Goal: Information Seeking & Learning: Learn about a topic

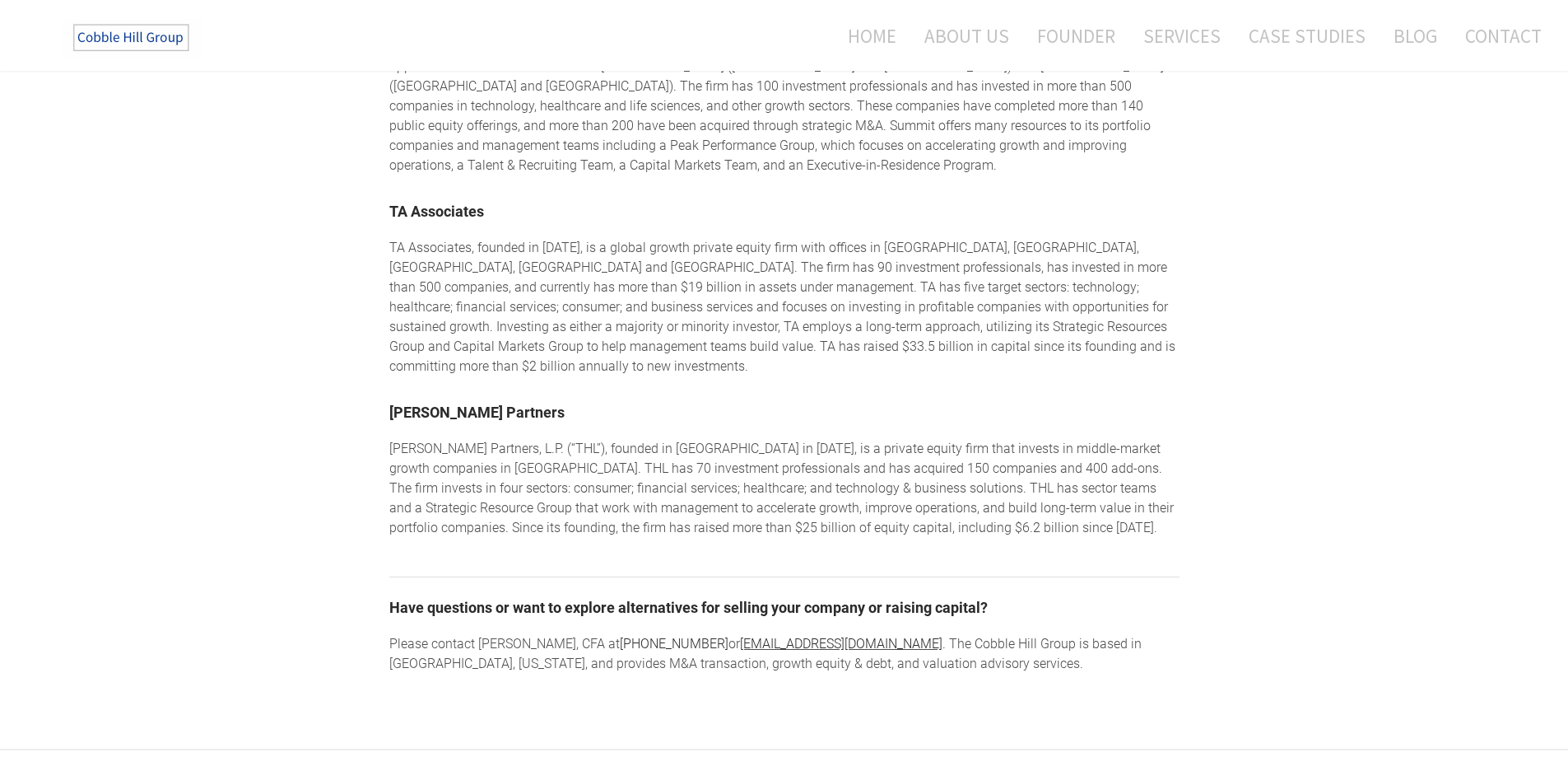
scroll to position [2553, 0]
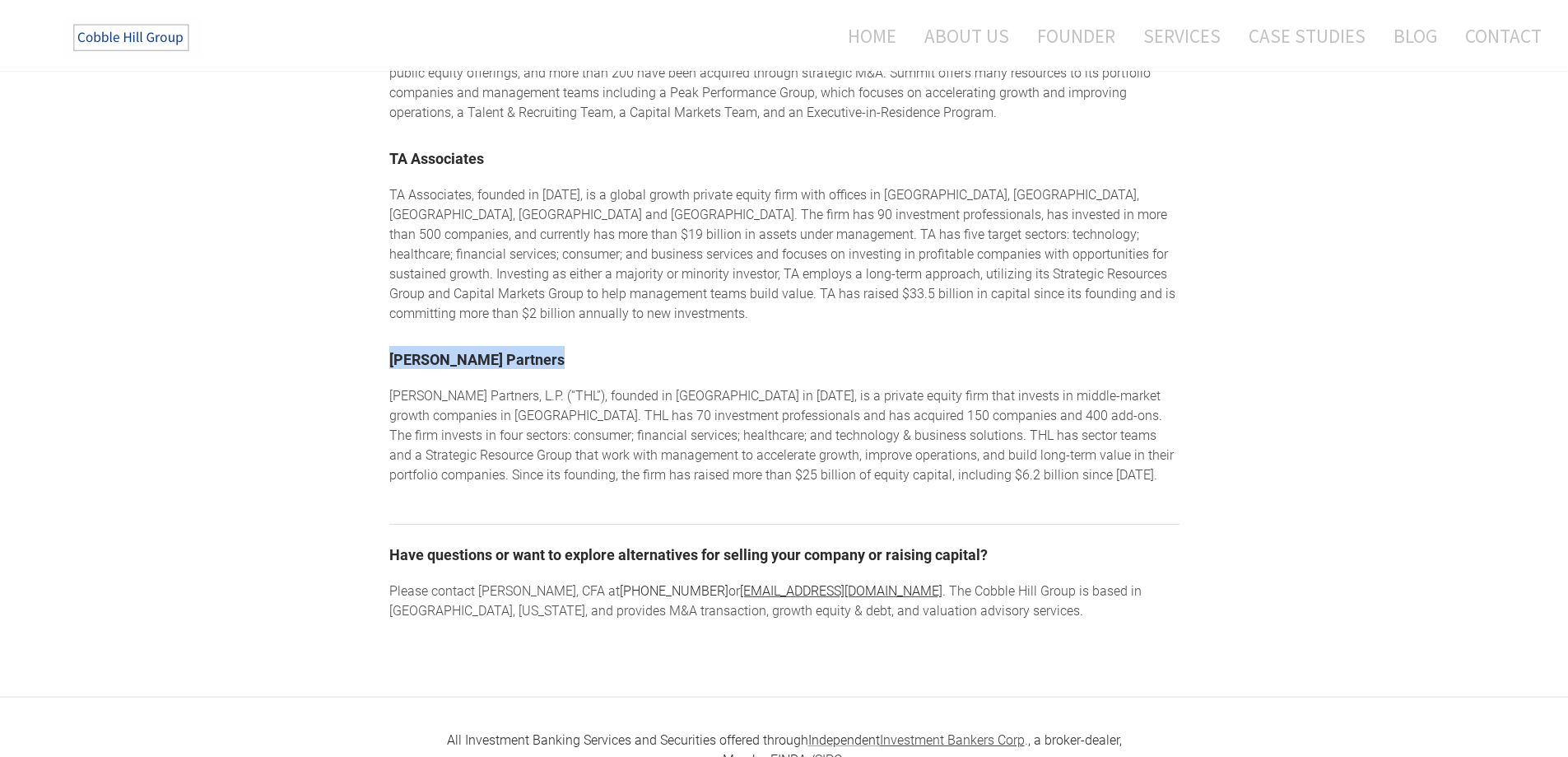
drag, startPoint x: 386, startPoint y: 292, endPoint x: 550, endPoint y: 299, distance: 164.1
copy link "Thomas H. Lee Partners"
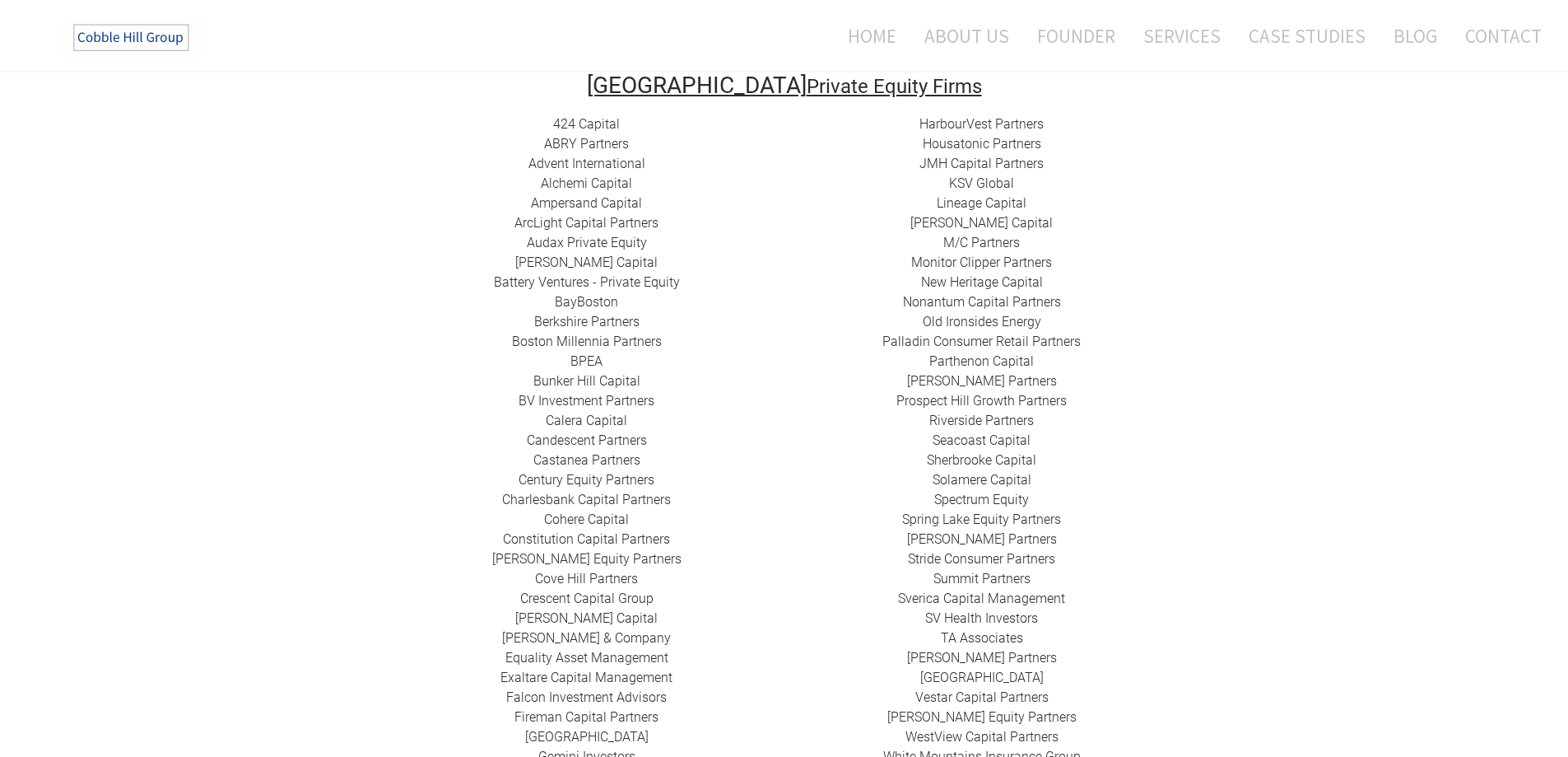
scroll to position [412, 0]
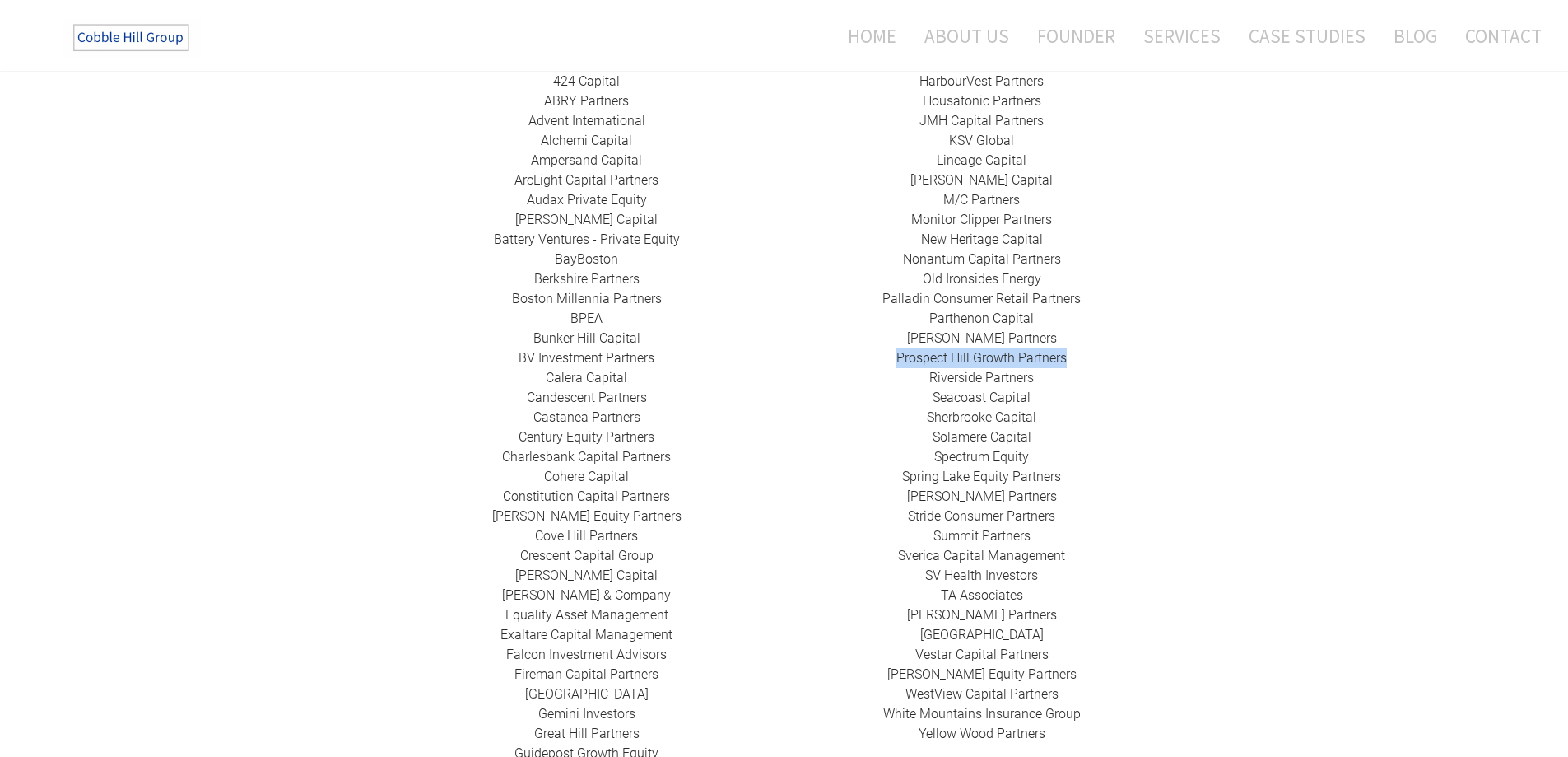
drag, startPoint x: 1092, startPoint y: 341, endPoint x: 898, endPoint y: 344, distance: 194.0
click at [898, 348] on div "HarbourVest Partners Housatonic Partners ​JMH Capital Partners ​KSV Global Line…" at bounding box center [981, 407] width 395 height 672
drag, startPoint x: 910, startPoint y: 339, endPoint x: 1463, endPoint y: 333, distance: 553.0
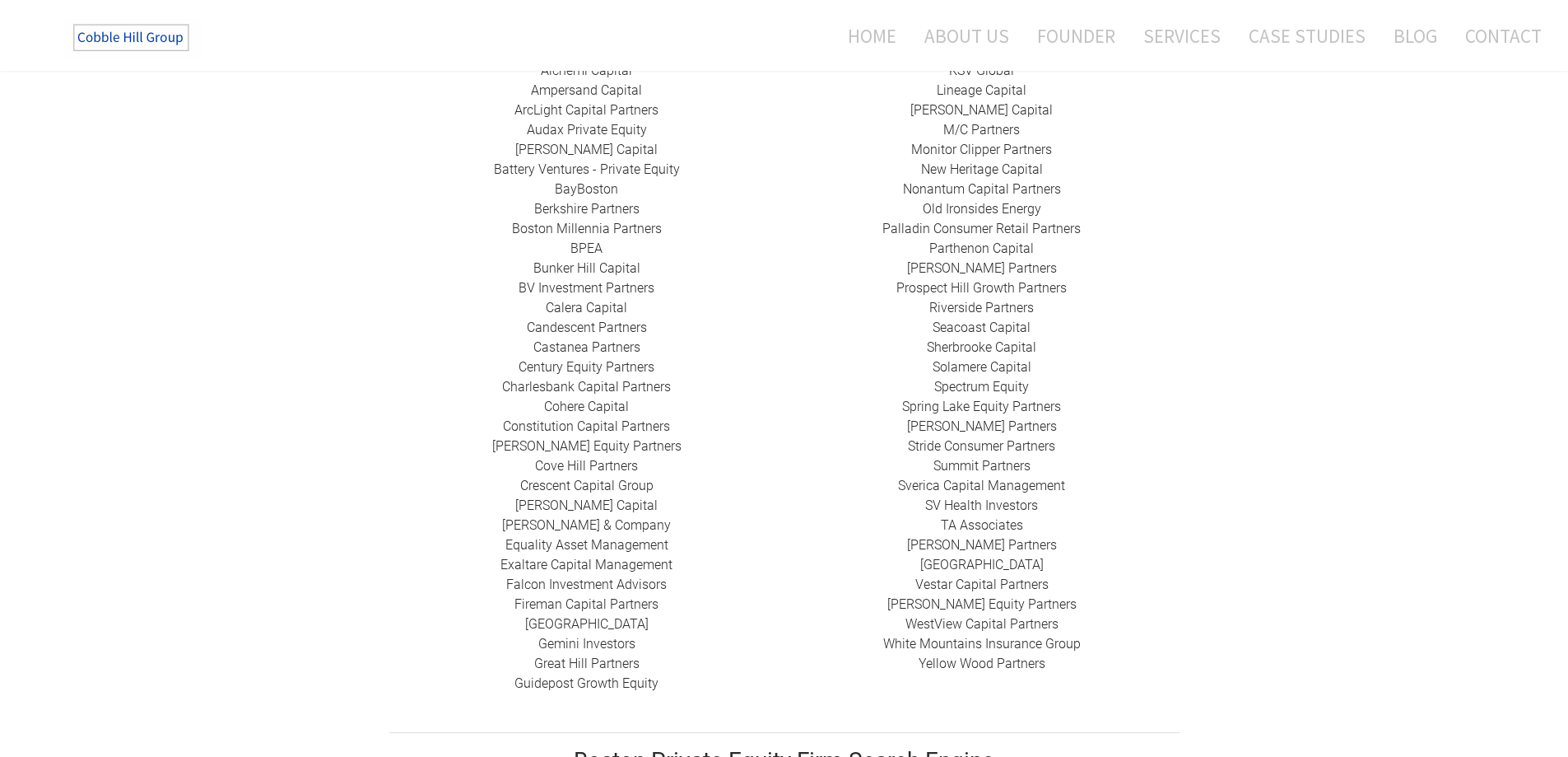
scroll to position [577, 0]
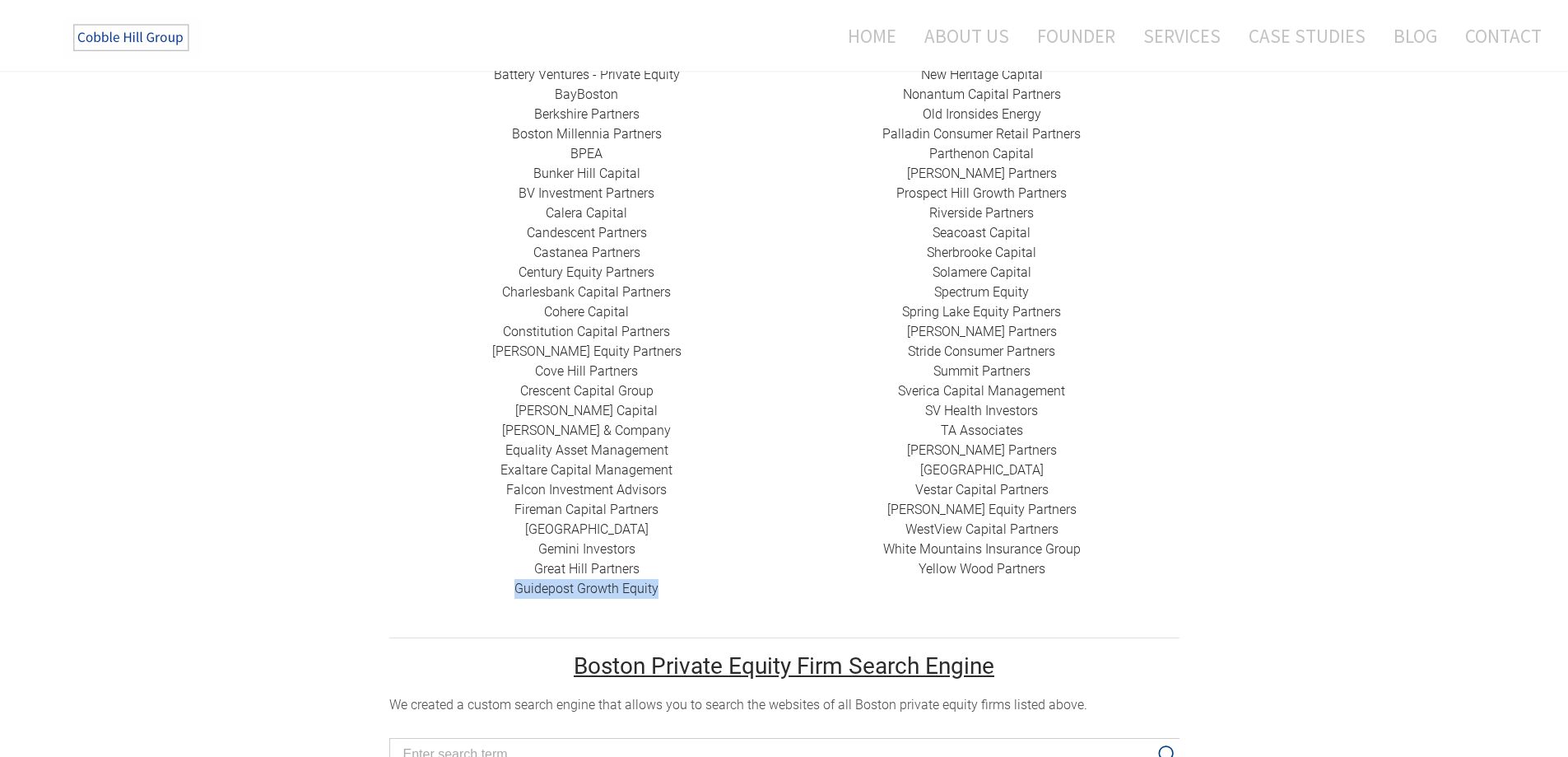
drag, startPoint x: 668, startPoint y: 575, endPoint x: 513, endPoint y: 577, distance: 155.0
click at [513, 577] on div "424 Capital ​ABRY Partners Advent International Alchemi Capital ​Ampersand Capi…" at bounding box center [587, 252] width 395 height 692
copy div "​ Guidepost Growth Equity"
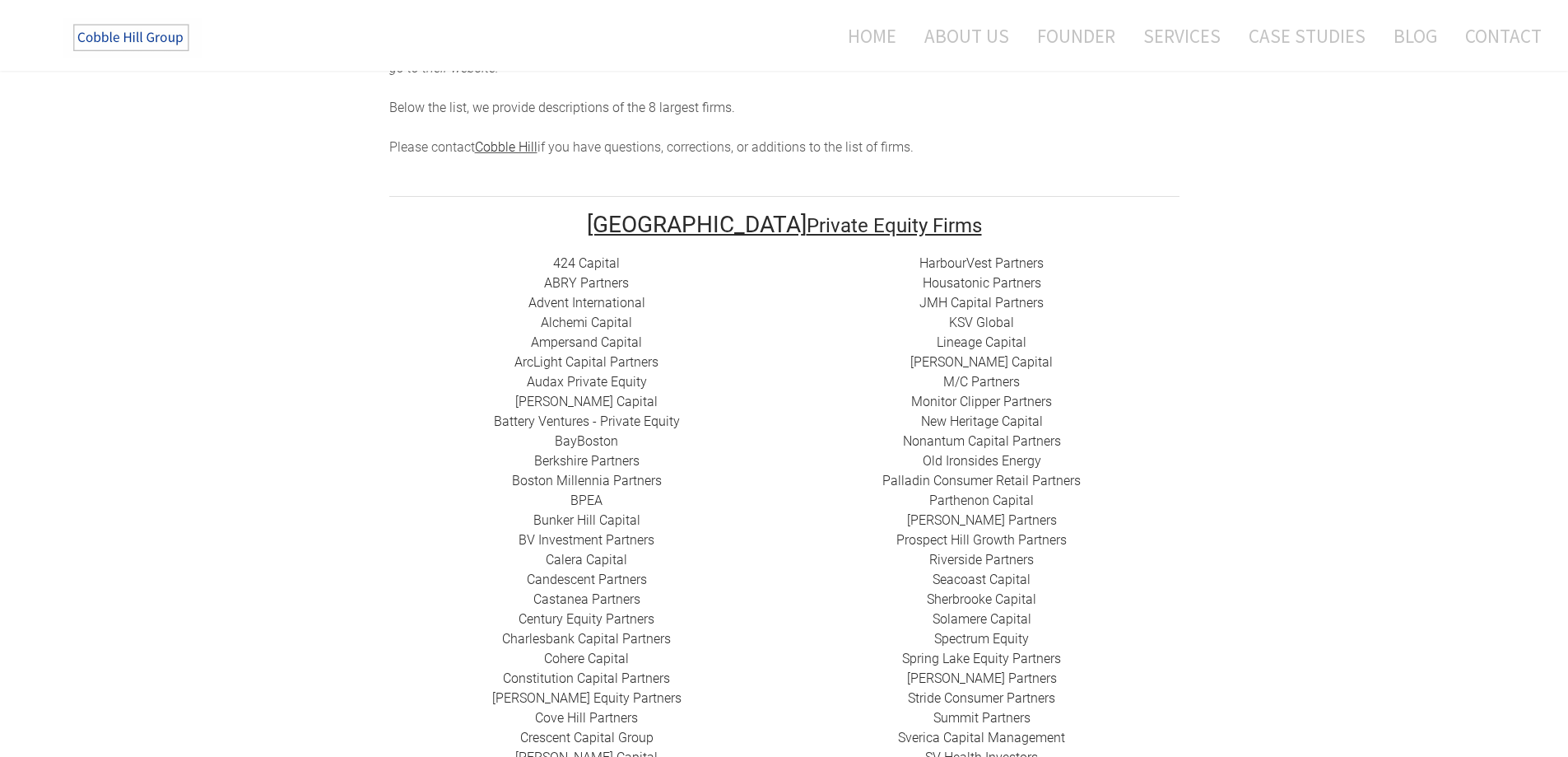
scroll to position [0, 0]
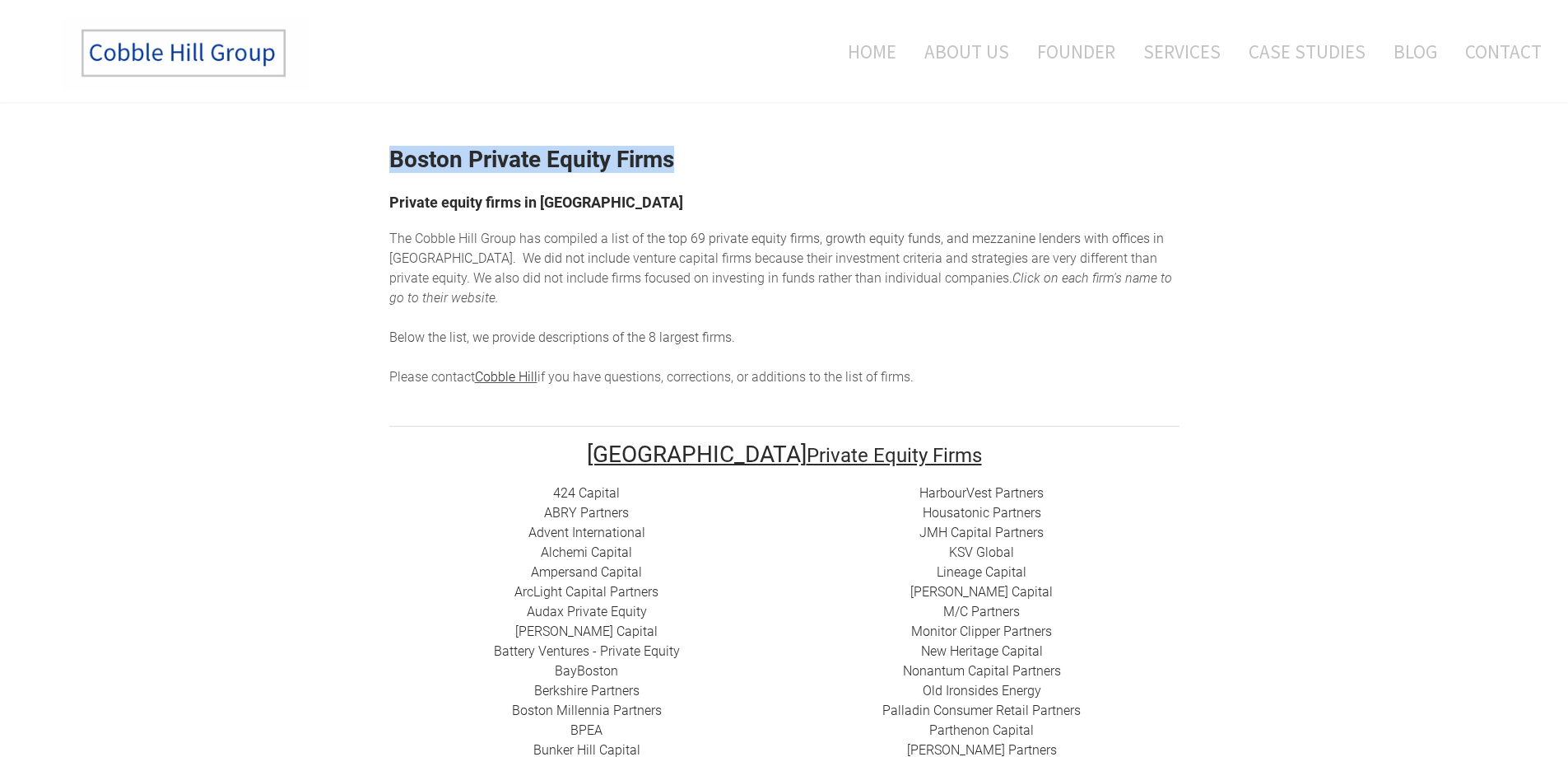
drag, startPoint x: 687, startPoint y: 163, endPoint x: 386, endPoint y: 164, distance: 301.0
copy strong "Boston Private Equity Firms"
click at [869, 56] on link "Home" at bounding box center [866, 50] width 86 height 68
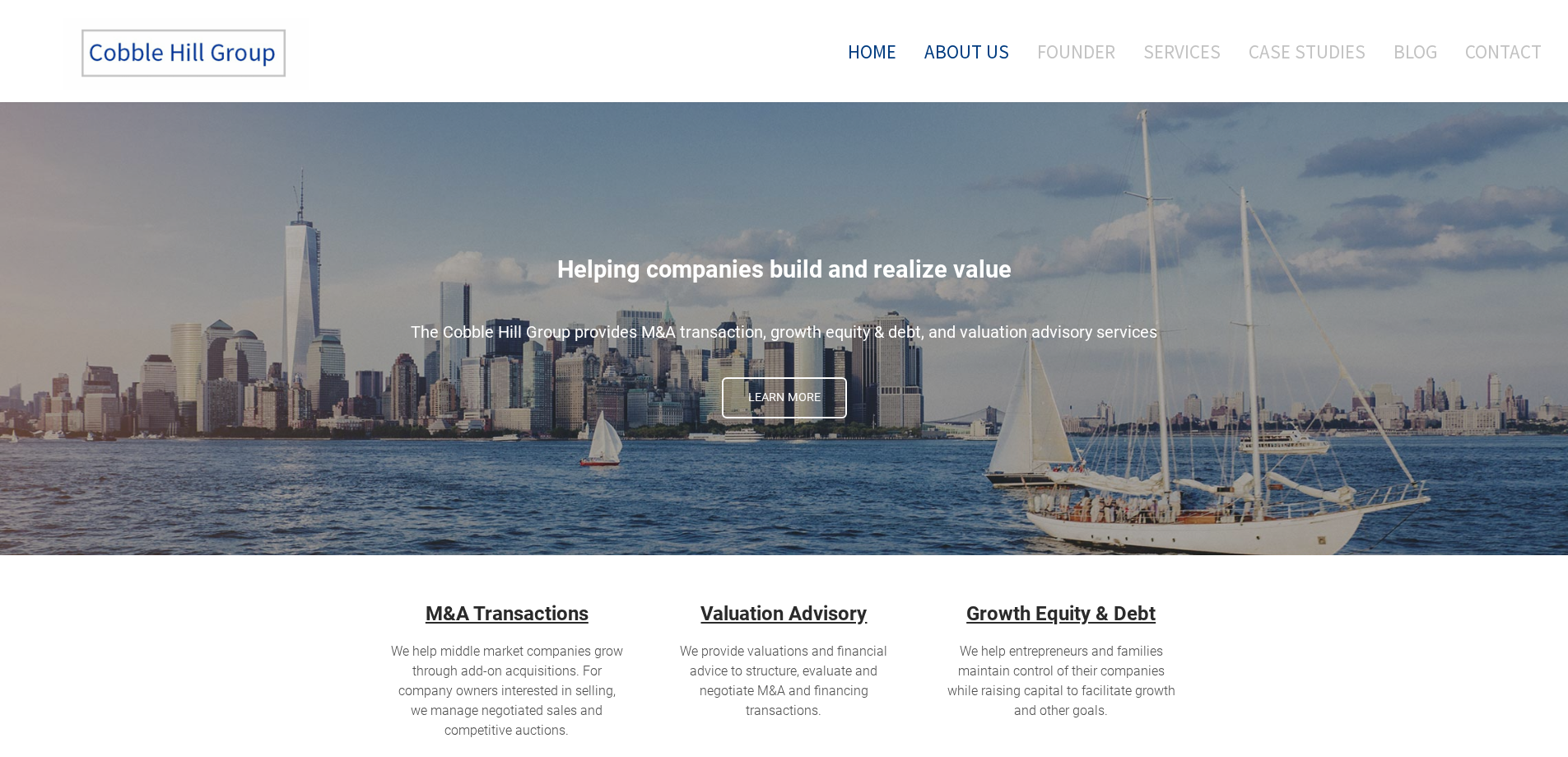
click at [974, 56] on link "About Us" at bounding box center [967, 50] width 110 height 68
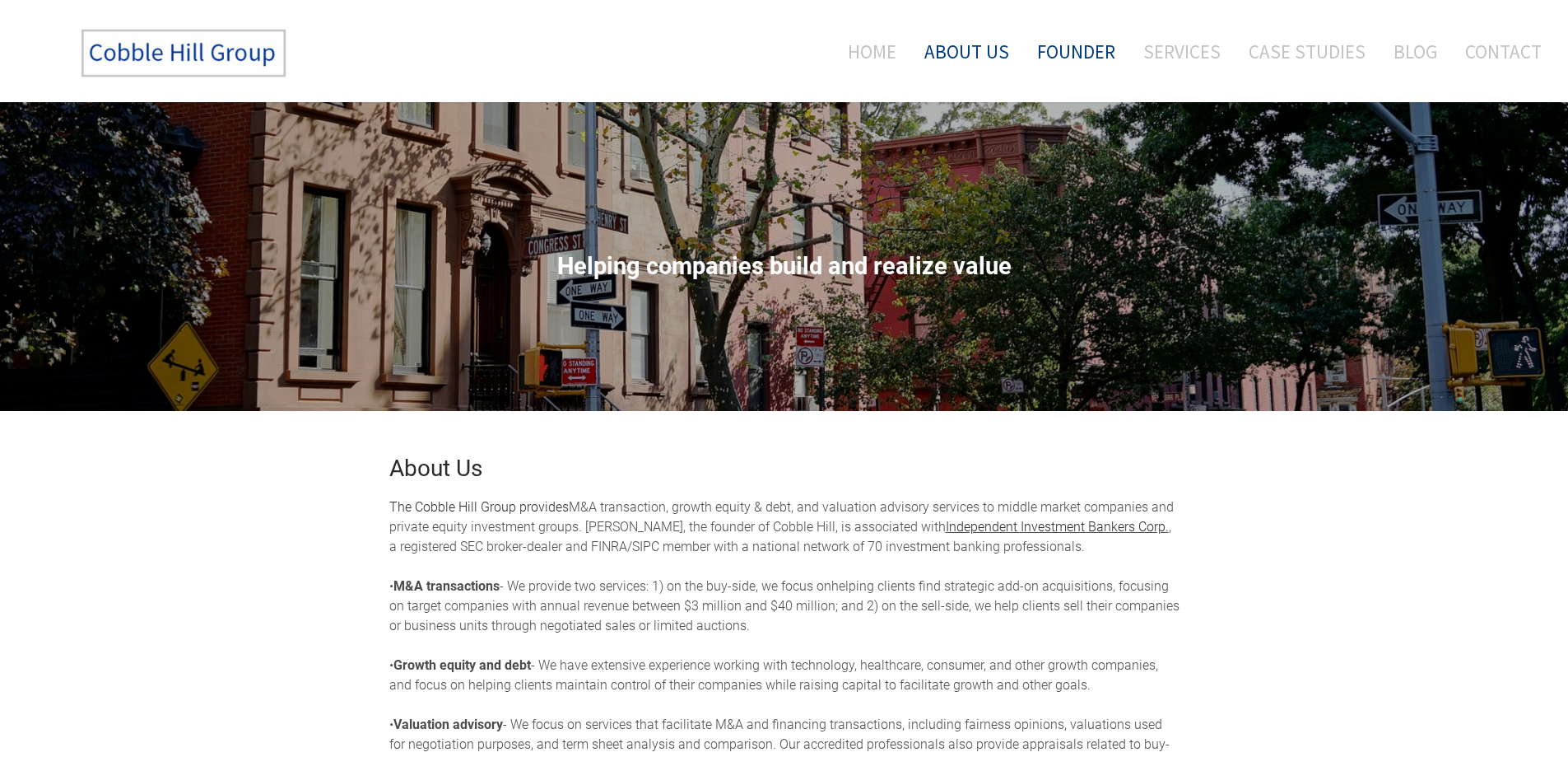
click at [1079, 47] on link "Founder" at bounding box center [1076, 50] width 103 height 68
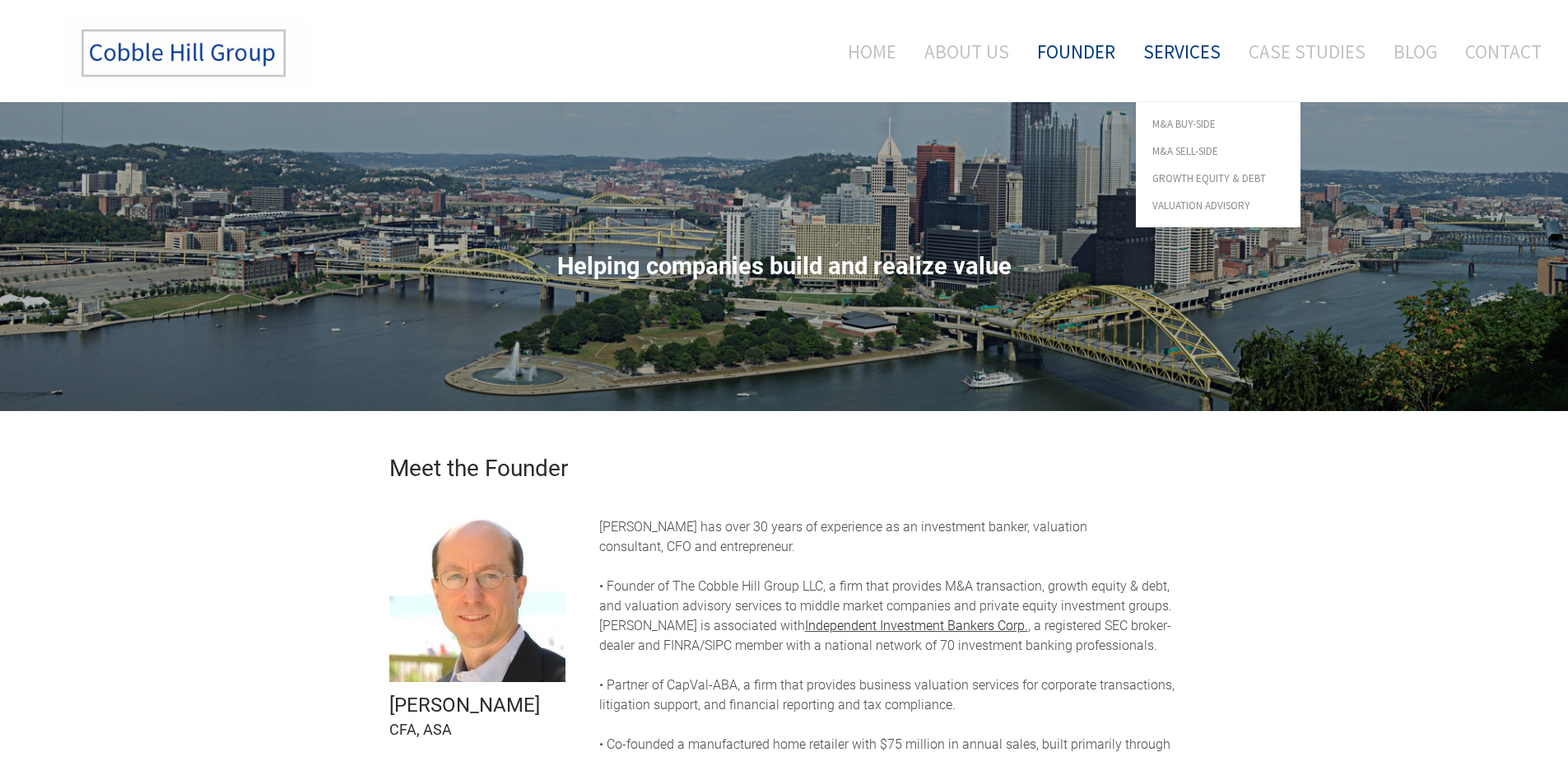
click at [1184, 52] on link "Services" at bounding box center [1182, 50] width 102 height 68
